Goal: Task Accomplishment & Management: Complete application form

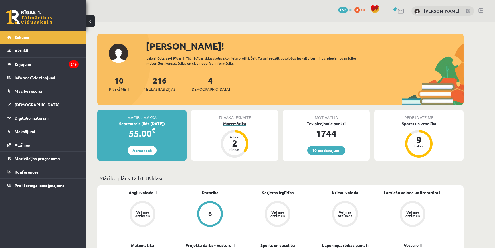
click at [236, 124] on div "Matemātika" at bounding box center [234, 124] width 87 height 6
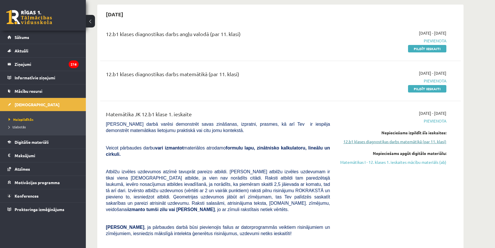
click at [371, 142] on link "12.b1 klases diagnostikas darbs matemātikā (par 11. klasi)" at bounding box center [393, 142] width 108 height 6
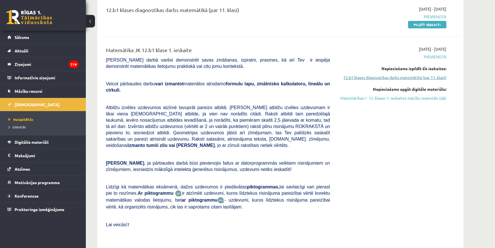
click at [374, 79] on link "12.b1 klases diagnostikas darbs matemātikā (par 11. klasi)" at bounding box center [393, 77] width 108 height 6
click at [366, 78] on link "12.b1 klases diagnostikas darbs matemātikā (par 11. klasi)" at bounding box center [393, 77] width 108 height 6
click at [421, 76] on link "12.b1 klases diagnostikas darbs matemātikā (par 11. klasi)" at bounding box center [393, 77] width 108 height 6
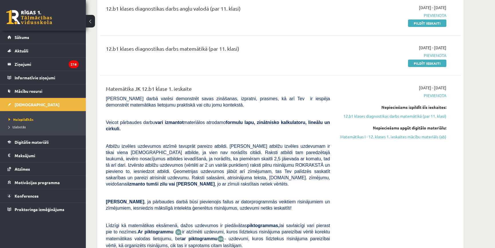
scroll to position [90, 0]
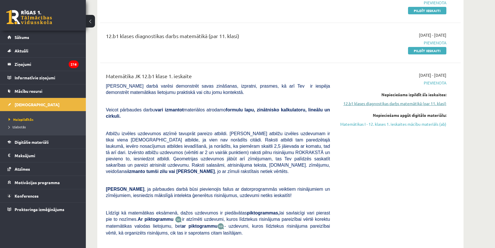
click at [424, 104] on link "12.b1 klases diagnostikas darbs matemātikā (par 11. klasi)" at bounding box center [393, 103] width 108 height 6
click at [424, 104] on div "[DATE] - [DATE] [GEOGRAPHIC_DATA] Nepieciešams izpildīt šīs ieskaites: 12.b1 kl…" at bounding box center [392, 169] width 117 height 194
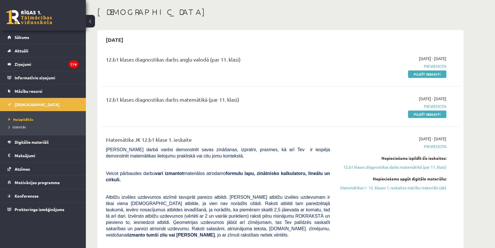
scroll to position [0, 0]
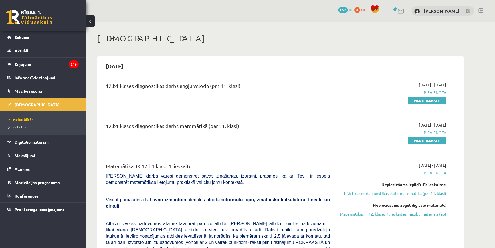
click at [427, 138] on link "Pildīt ieskaiti" at bounding box center [427, 140] width 38 height 7
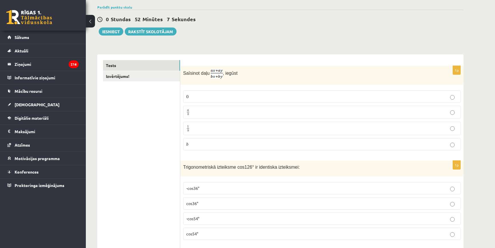
scroll to position [39, 0]
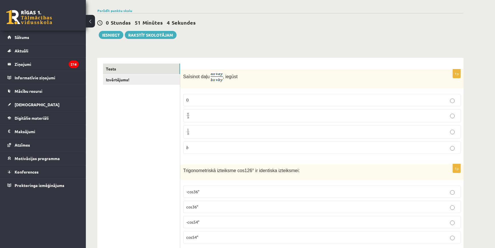
click at [232, 118] on p "a b a b" at bounding box center [321, 115] width 271 height 7
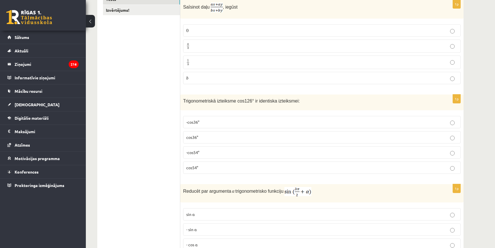
scroll to position [117, 0]
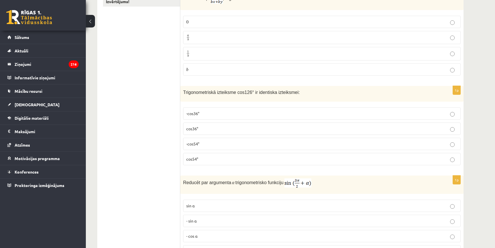
click at [225, 129] on p "cos36°" at bounding box center [321, 129] width 271 height 6
click at [227, 123] on label "cos36°" at bounding box center [322, 129] width 278 height 12
click at [216, 141] on p "-cos54°" at bounding box center [321, 144] width 271 height 6
click at [238, 156] on p "cos54°" at bounding box center [321, 159] width 271 height 6
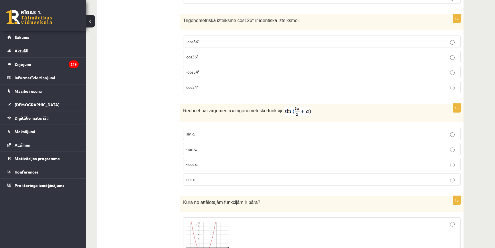
scroll to position [221, 0]
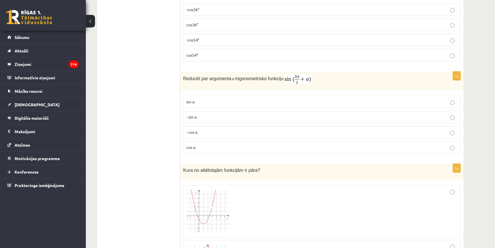
click at [199, 135] on label "- cos ⁡α" at bounding box center [322, 132] width 278 height 12
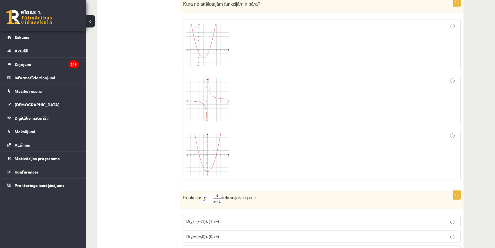
scroll to position [391, 0]
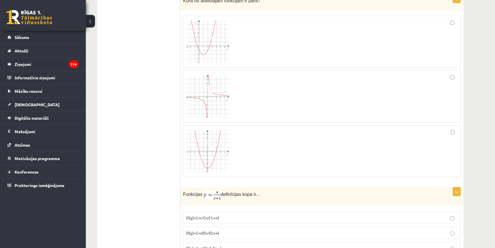
click at [219, 48] on img at bounding box center [207, 41] width 43 height 43
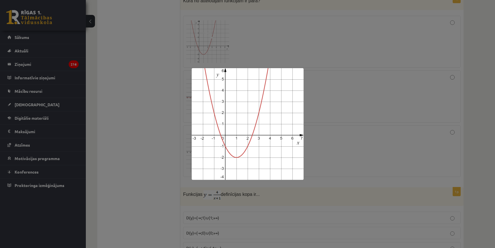
click at [350, 80] on div at bounding box center [247, 124] width 495 height 248
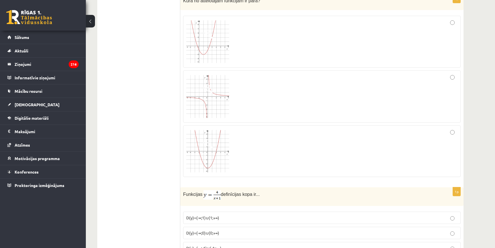
click at [433, 31] on div at bounding box center [321, 42] width 271 height 46
click at [430, 135] on div at bounding box center [321, 151] width 271 height 45
click at [280, 102] on div at bounding box center [321, 97] width 271 height 46
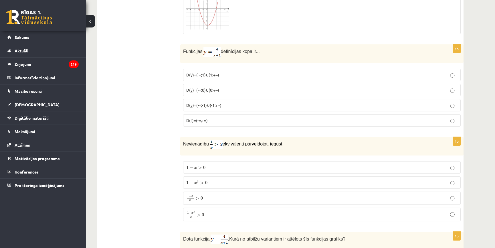
scroll to position [537, 0]
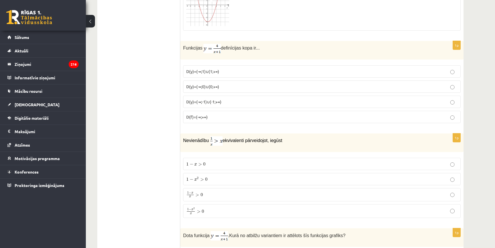
click at [209, 84] on span "D(y)=(-∞;0)∪(0;+∞)" at bounding box center [202, 86] width 33 height 5
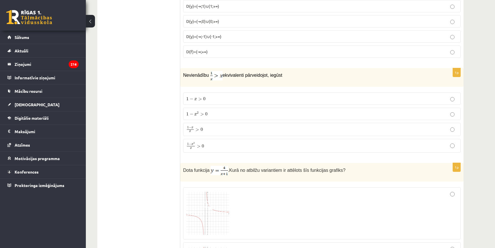
scroll to position [658, 0]
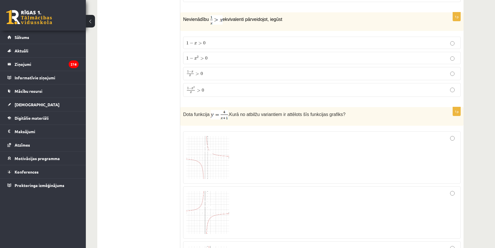
click at [212, 91] on p "1 − x 2 x > 0 1 − x 2 x > 0" at bounding box center [321, 89] width 271 height 7
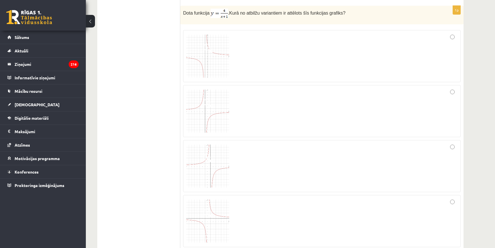
scroll to position [762, 0]
click at [234, 47] on div at bounding box center [321, 54] width 271 height 46
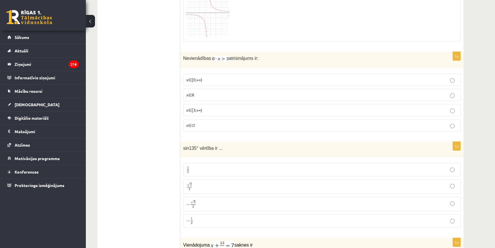
scroll to position [975, 0]
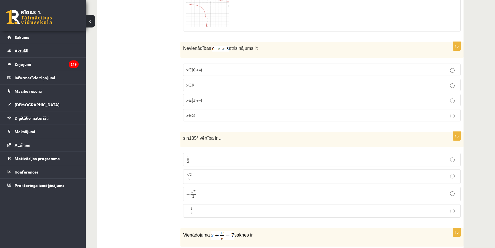
click at [222, 113] on p "x∈∅" at bounding box center [321, 115] width 271 height 6
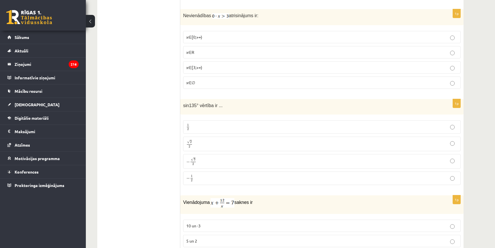
scroll to position [1024, 0]
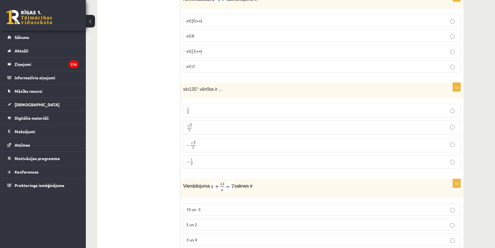
click at [216, 123] on p "√ 2 2 2 2" at bounding box center [321, 127] width 271 height 8
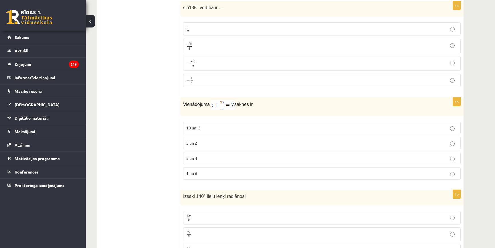
scroll to position [1109, 0]
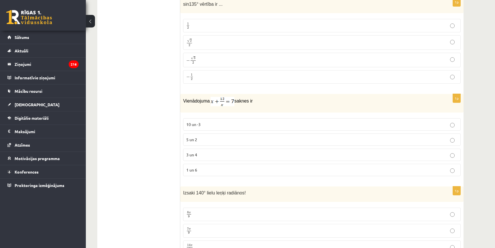
click at [227, 154] on p "3 un 4" at bounding box center [321, 155] width 271 height 6
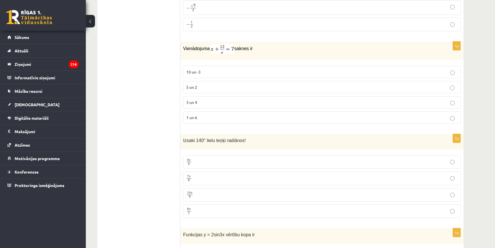
scroll to position [1181, 0]
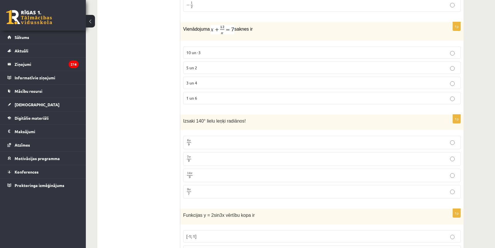
click at [229, 155] on p "7 π 9 7 π 9" at bounding box center [321, 158] width 271 height 7
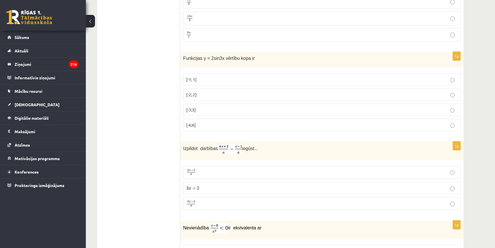
scroll to position [1341, 0]
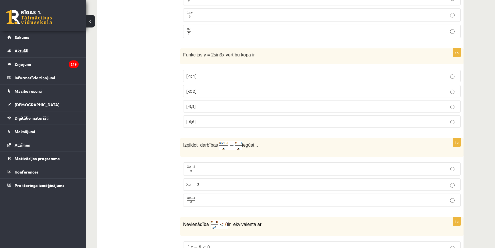
click at [204, 89] on p "[-2; 2]" at bounding box center [321, 91] width 271 height 6
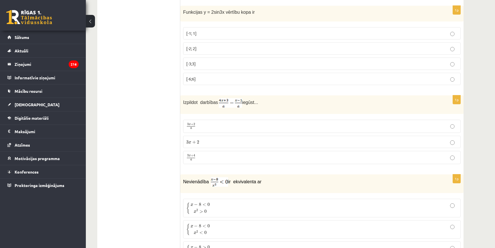
scroll to position [1393, 0]
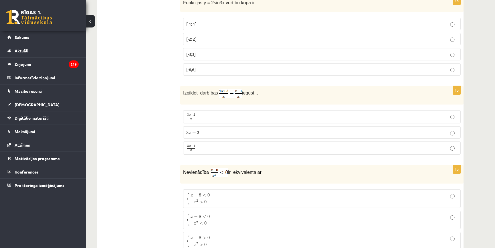
click at [220, 145] on p "3 x + 4 a 3 x + 4 a" at bounding box center [321, 148] width 271 height 7
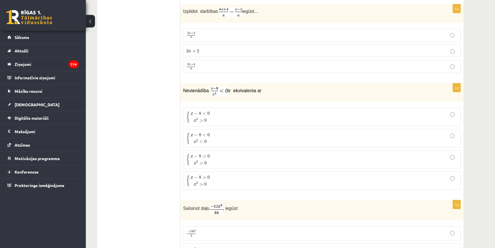
scroll to position [1492, 0]
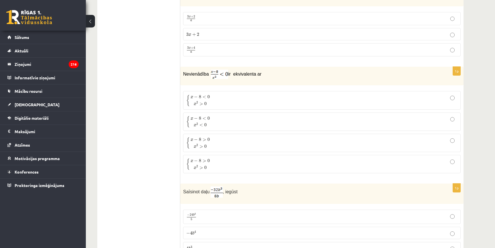
click at [205, 123] on span "0" at bounding box center [205, 124] width 2 height 3
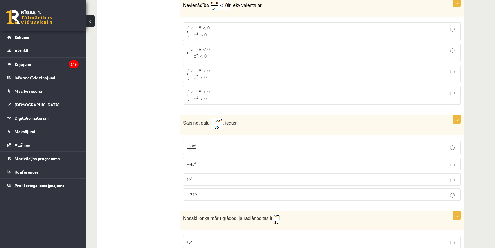
scroll to position [1569, 0]
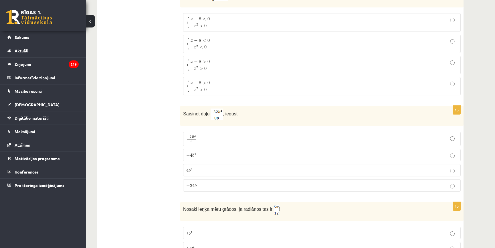
click at [199, 155] on label "− 4 b 4 − 4 b 4" at bounding box center [322, 155] width 278 height 12
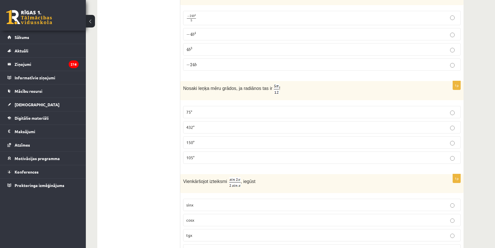
scroll to position [1700, 0]
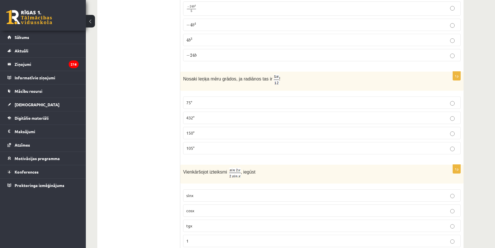
click at [204, 100] on p "75°" at bounding box center [321, 103] width 271 height 6
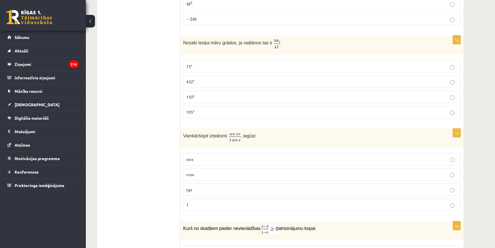
scroll to position [1752, 0]
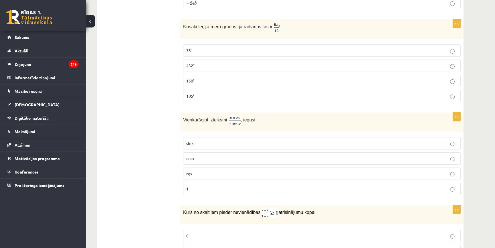
click at [205, 155] on p "cosx" at bounding box center [321, 158] width 271 height 6
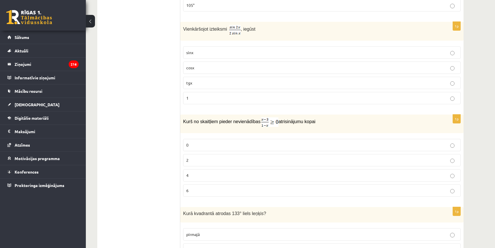
scroll to position [1855, 0]
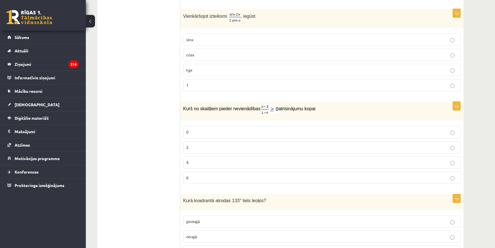
click at [209, 161] on p "4" at bounding box center [321, 162] width 271 height 6
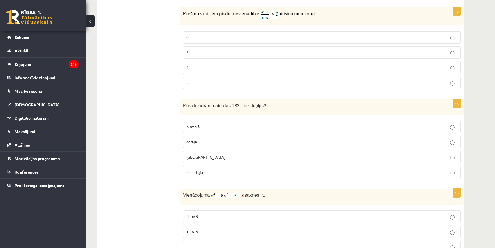
scroll to position [1964, 0]
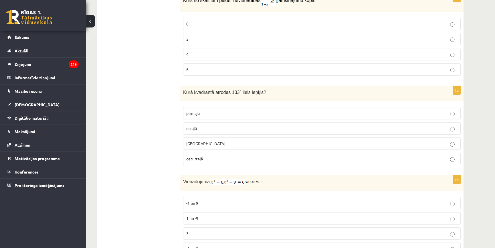
click at [419, 142] on label "trešajā" at bounding box center [322, 143] width 278 height 12
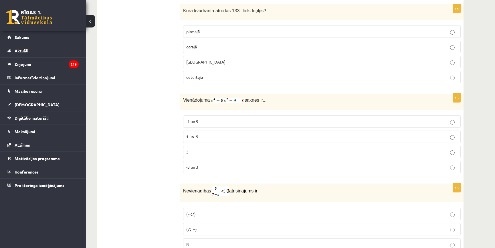
scroll to position [2052, 0]
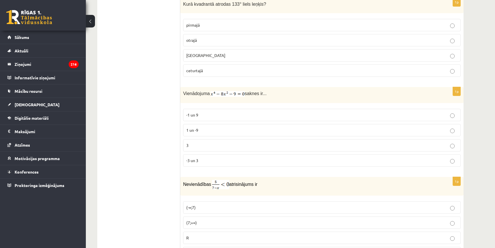
click at [383, 157] on p "-3 un 3" at bounding box center [321, 160] width 271 height 6
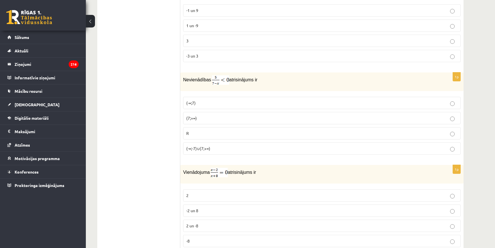
scroll to position [2160, 0]
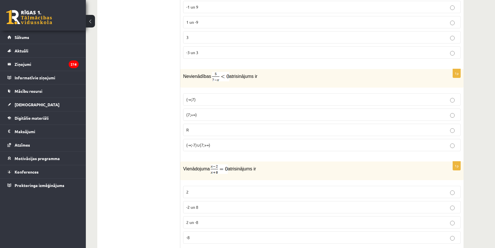
click at [204, 112] on p "(7;+∞)" at bounding box center [321, 115] width 271 height 6
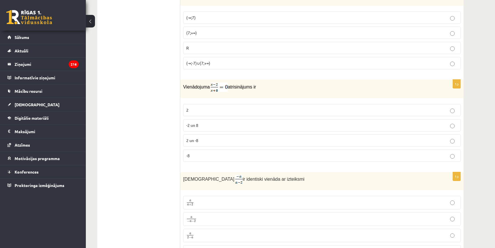
scroll to position [2244, 0]
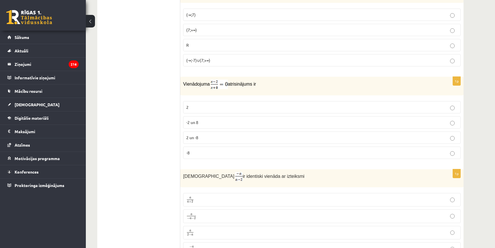
click at [414, 107] on label "2" at bounding box center [322, 107] width 278 height 12
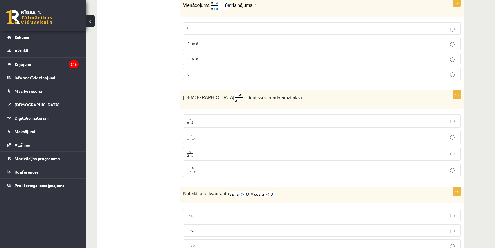
scroll to position [2326, 0]
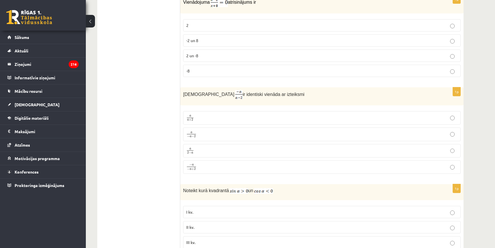
drag, startPoint x: 214, startPoint y: 128, endPoint x: 220, endPoint y: 134, distance: 8.9
click at [214, 131] on p "a − a − 2 a − a − 2" at bounding box center [321, 134] width 271 height 7
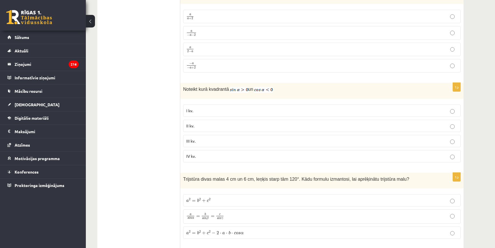
scroll to position [2444, 0]
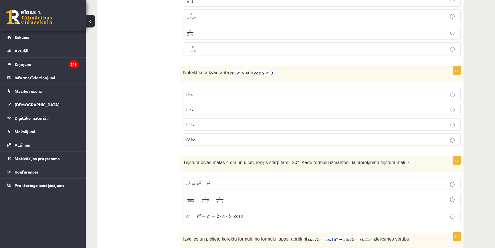
click at [248, 106] on p "II kv." at bounding box center [321, 109] width 271 height 6
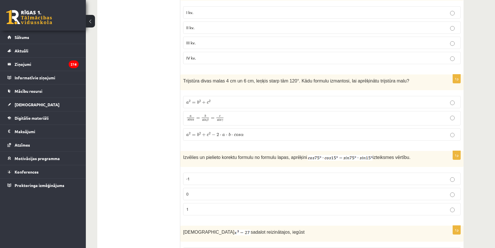
scroll to position [2529, 0]
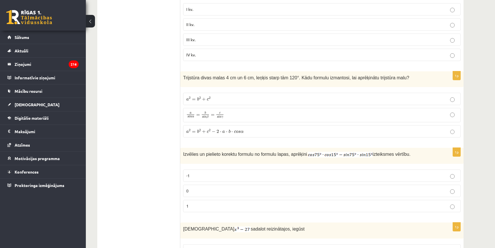
click at [276, 128] on p "a 2 = b 2 + c 2 − 2 ⋅ a ⋅ b ⋅ c o s α a 2 = b 2 + c 2 − 2 ⋅ a ⋅ b ⋅ c o s α" at bounding box center [321, 131] width 271 height 6
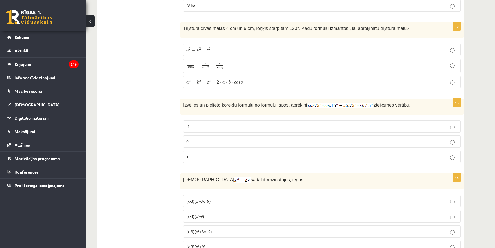
scroll to position [2585, 0]
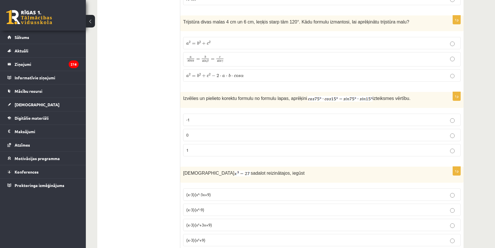
click at [230, 117] on p "-1" at bounding box center [321, 120] width 271 height 6
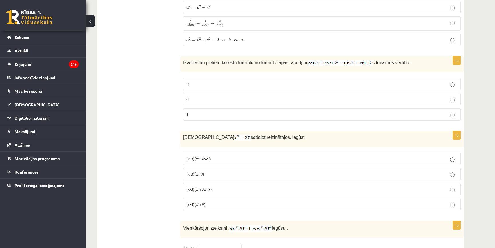
scroll to position [2650, 0]
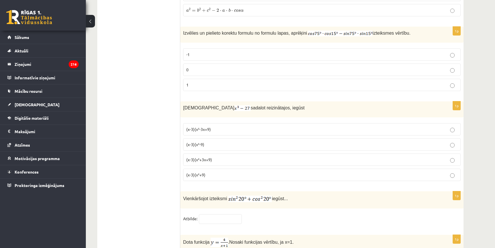
click at [208, 141] on p "(x-3)(x²-9)" at bounding box center [321, 144] width 271 height 6
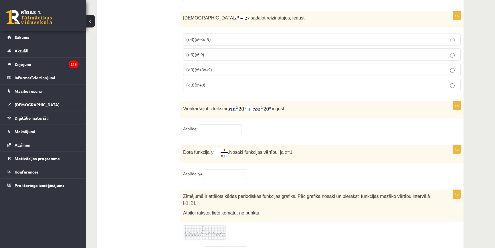
scroll to position [2731, 0]
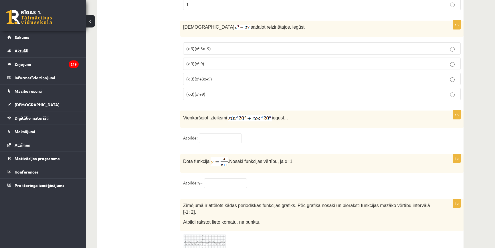
click at [210, 61] on p "(x-3)(x²-9)" at bounding box center [321, 64] width 271 height 6
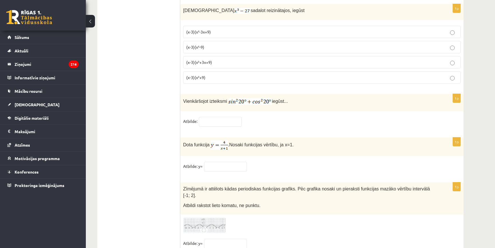
scroll to position [2757, 0]
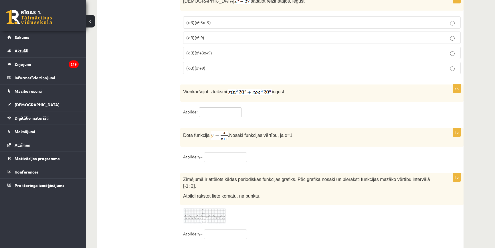
click at [214, 107] on input "text" at bounding box center [220, 112] width 43 height 10
click at [210, 107] on input "text" at bounding box center [220, 112] width 43 height 10
type input "*"
click at [215, 152] on input "text" at bounding box center [225, 157] width 43 height 10
type input "*"
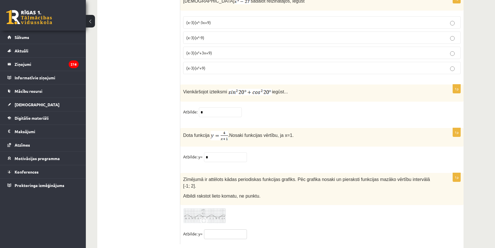
click at [209, 229] on input "text" at bounding box center [225, 234] width 43 height 10
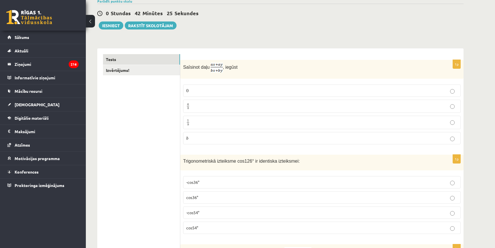
scroll to position [0, 0]
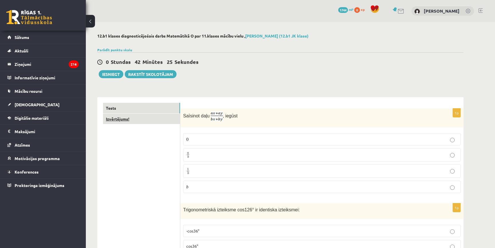
type input "*"
click at [145, 115] on link "Izvērtējums!" at bounding box center [141, 119] width 77 height 11
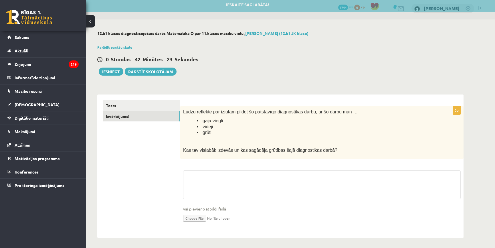
scroll to position [4, 0]
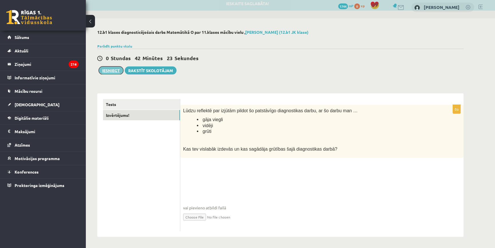
click at [117, 70] on button "Iesniegt" at bounding box center [111, 70] width 25 height 8
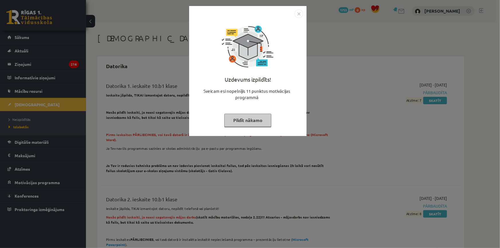
click at [242, 123] on button "Pildīt nākamo" at bounding box center [247, 120] width 47 height 13
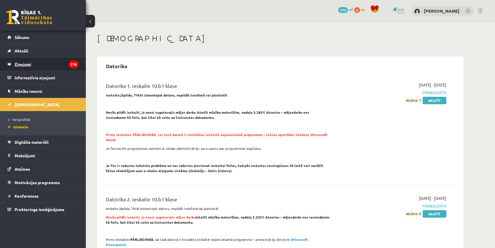
click at [40, 66] on legend "Ziņojumi 216" at bounding box center [47, 64] width 64 height 13
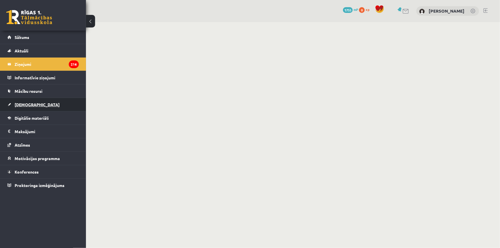
click at [37, 103] on link "[DEMOGRAPHIC_DATA]" at bounding box center [42, 104] width 71 height 13
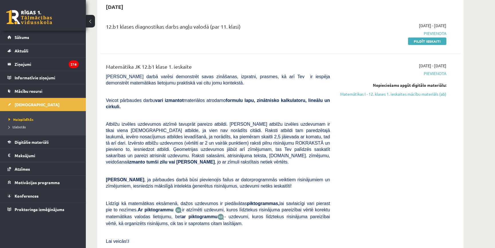
scroll to position [52, 0]
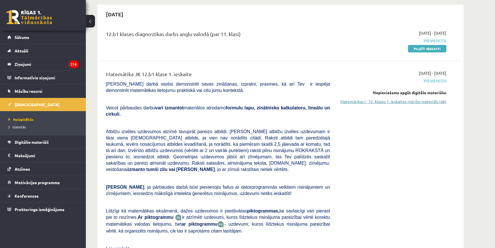
click at [381, 101] on link "Matemātikas I - 12. klases 1. ieskaites mācību materiāls (ab)" at bounding box center [393, 101] width 108 height 6
